Goal: Transaction & Acquisition: Purchase product/service

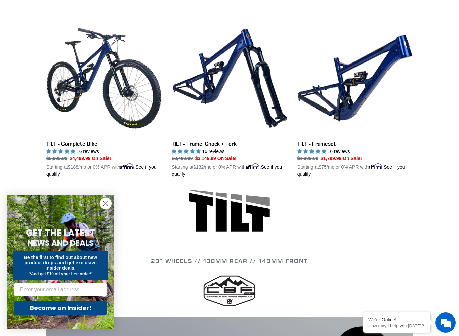
click at [111, 206] on circle "Close dialog" at bounding box center [105, 203] width 11 height 11
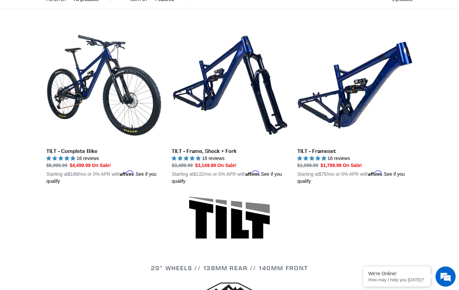
scroll to position [172, 0]
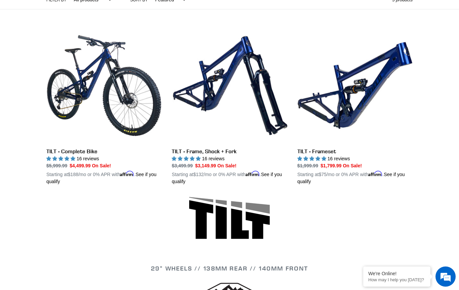
click at [337, 113] on link "TILT - Frameset" at bounding box center [354, 106] width 115 height 157
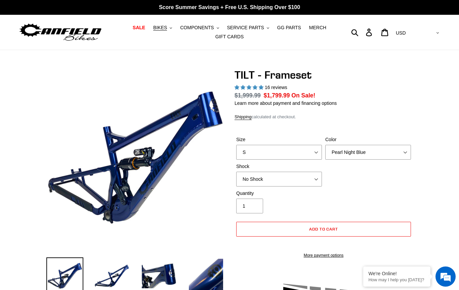
select select "highest-rating"
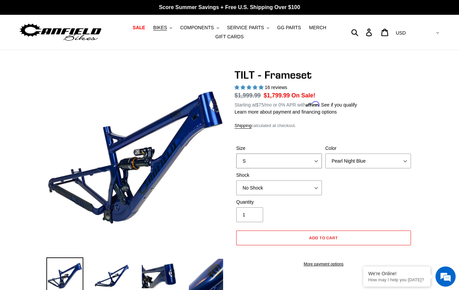
click at [252, 164] on select "S M L XL" at bounding box center [279, 161] width 86 height 15
select select "XL"
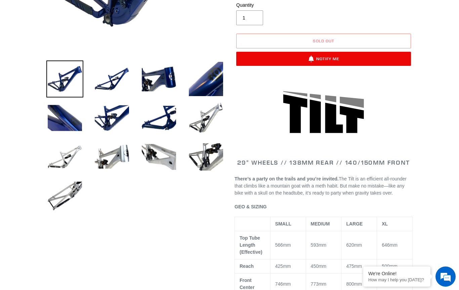
scroll to position [196, 0]
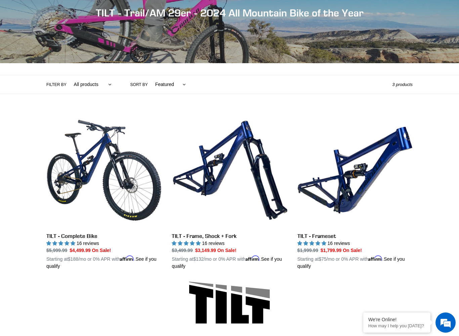
scroll to position [89, 0]
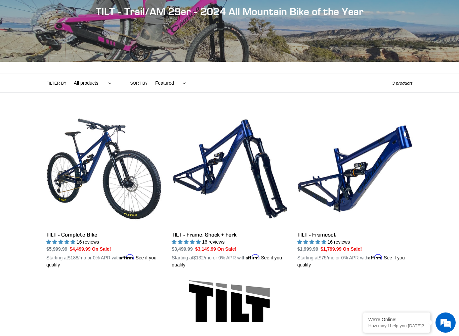
click at [339, 182] on link "TILT - Frameset" at bounding box center [354, 189] width 115 height 157
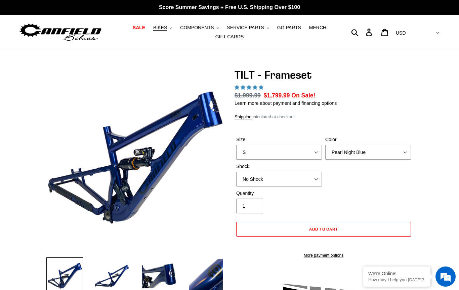
select select "highest-rating"
